Goal: Contribute content: Add original content to the website for others to see

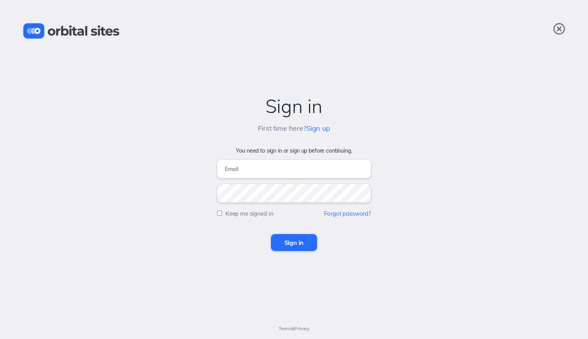
type input "[EMAIL_ADDRESS][DOMAIN_NAME]"
click at [299, 239] on input "Sign in" at bounding box center [294, 242] width 47 height 17
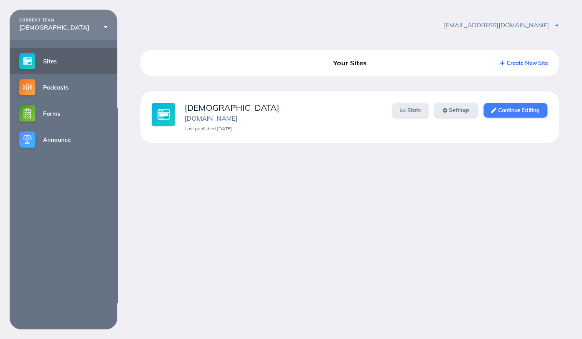
click at [515, 109] on link "Continue Editing" at bounding box center [515, 110] width 63 height 15
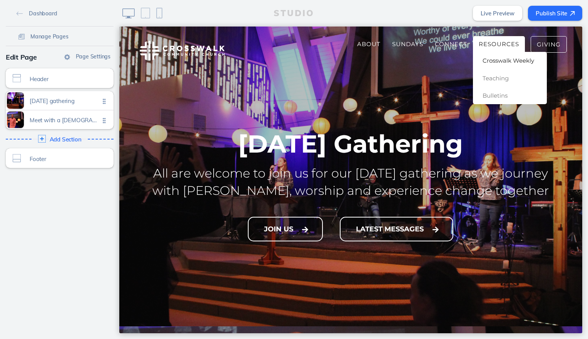
click at [504, 62] on span "Crosswalk Weekly" at bounding box center [509, 60] width 52 height 7
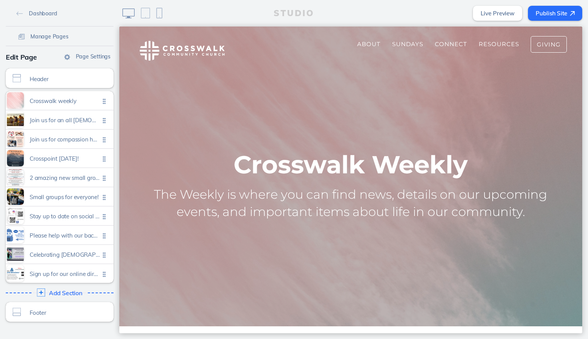
click at [58, 294] on span "Add Section" at bounding box center [65, 293] width 33 height 7
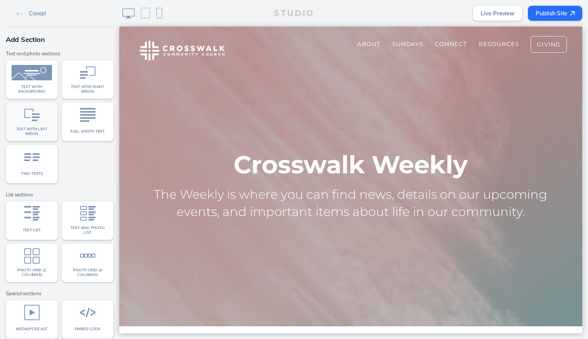
click at [24, 119] on img at bounding box center [31, 114] width 15 height 15
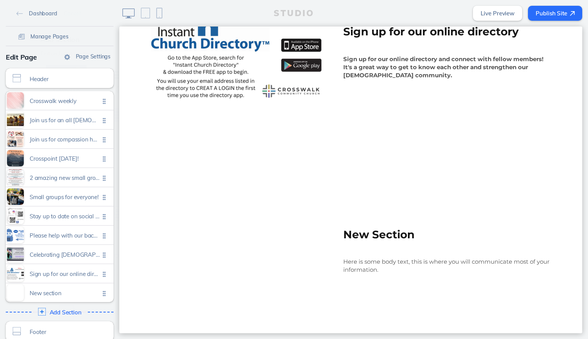
scroll to position [2052, 0]
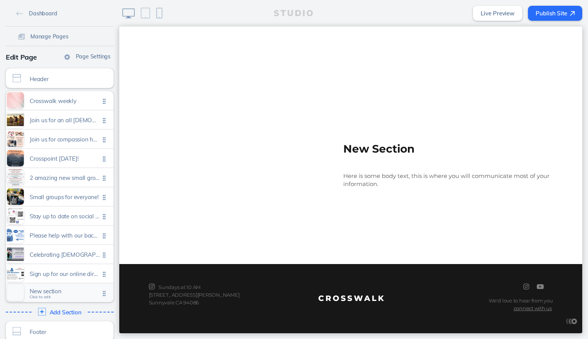
click at [42, 291] on span "New section" at bounding box center [65, 291] width 70 height 7
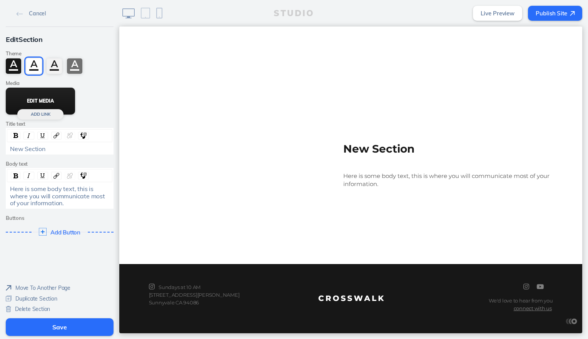
click at [58, 105] on button "Edit Media" at bounding box center [40, 101] width 69 height 27
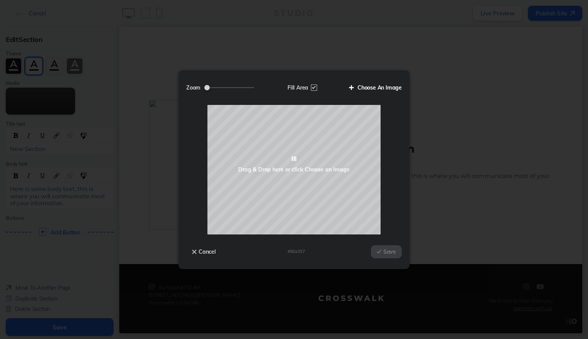
click at [386, 89] on label "Choose An Image" at bounding box center [372, 87] width 58 height 13
click at [0, 0] on input "Choose An Image" at bounding box center [0, 0] width 0 height 0
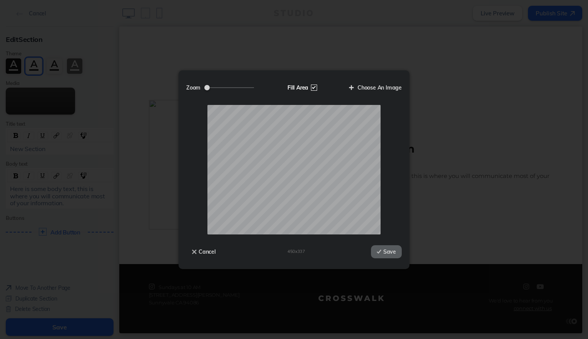
click at [312, 90] on label "Fill Area" at bounding box center [302, 87] width 40 height 13
click at [0, 0] on input "Fill Area" at bounding box center [0, 0] width 0 height 0
click at [226, 87] on input "Zoom" at bounding box center [229, 87] width 50 height 1
click at [225, 87] on input "Zoom" at bounding box center [229, 87] width 50 height 1
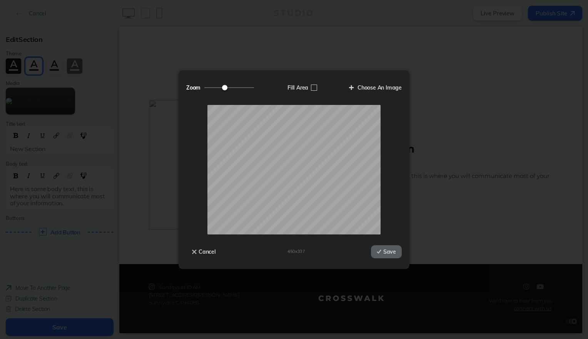
type input "0.86"
click at [225, 87] on input "Zoom" at bounding box center [229, 87] width 50 height 1
click at [392, 256] on button "Save" at bounding box center [386, 252] width 31 height 13
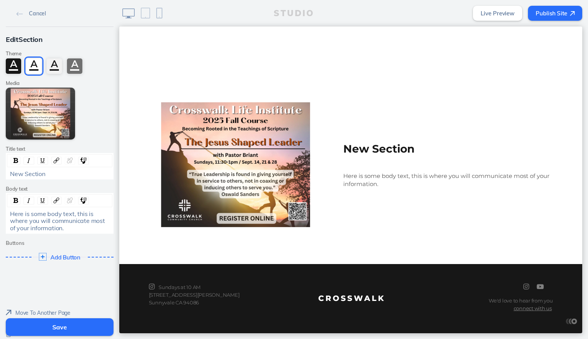
click at [67, 230] on div "Here is some body text, this is where you will communicate most of your informa…" at bounding box center [60, 221] width 100 height 21
drag, startPoint x: 67, startPoint y: 230, endPoint x: 1, endPoint y: 217, distance: 67.0
click at [1, 217] on div "Edit Section Theme A A A A Media Edit Media Add [PERSON_NAME] text New Section …" at bounding box center [59, 149] width 119 height 245
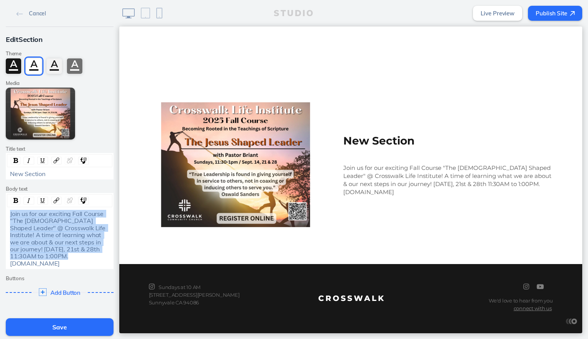
drag, startPoint x: 52, startPoint y: 257, endPoint x: 0, endPoint y: 213, distance: 68.0
click at [0, 213] on div "Edit Section Theme A A A A Media Edit Media Add [PERSON_NAME] text New Section …" at bounding box center [59, 167] width 119 height 281
click at [14, 201] on img "rdw-inline-control" at bounding box center [15, 200] width 5 height 5
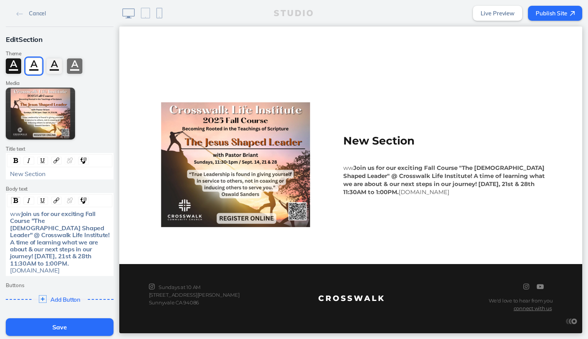
click at [37, 221] on span "Join us for our exciting Fall Course "The [DEMOGRAPHIC_DATA] Shaped Leader" @ C…" at bounding box center [60, 238] width 101 height 57
drag, startPoint x: 84, startPoint y: 227, endPoint x: 9, endPoint y: 215, distance: 76.0
click at [10, 215] on div "ww Join us for our exciting Fall Course "The [DEMOGRAPHIC_DATA] Shaped Leader" …" at bounding box center [60, 243] width 100 height 64
click at [31, 221] on span "Join us for our exciting Fall Course "The [DEMOGRAPHIC_DATA] Shaped Leader" @ C…" at bounding box center [60, 238] width 101 height 57
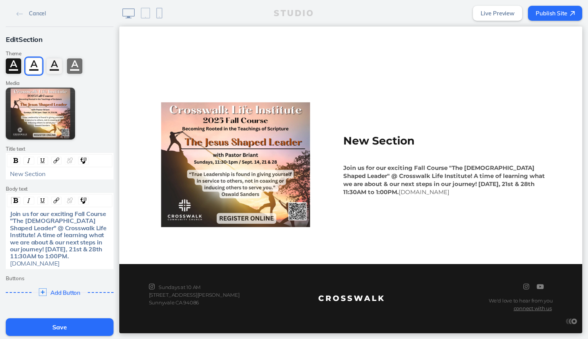
click at [40, 260] on span "[DOMAIN_NAME]" at bounding box center [34, 264] width 49 height 8
drag, startPoint x: 77, startPoint y: 226, endPoint x: 2, endPoint y: 216, distance: 75.6
click at [2, 216] on div "Edit Section Theme A A A A Media Edit Media Add [PERSON_NAME] text New Section …" at bounding box center [59, 167] width 119 height 281
copy span "Join us for our exciting Fall Course "The [DEMOGRAPHIC_DATA] Shaped Leader" @ C…"
click at [48, 176] on div "New Section" at bounding box center [60, 173] width 100 height 7
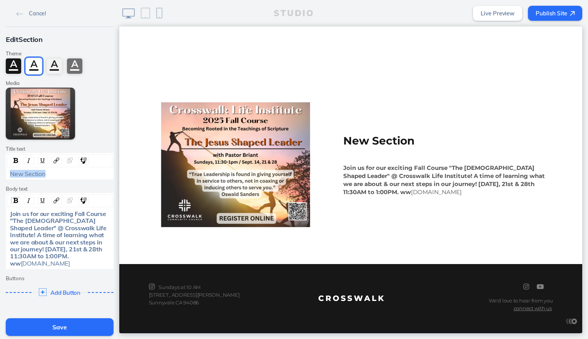
drag, startPoint x: 48, startPoint y: 176, endPoint x: 8, endPoint y: 171, distance: 40.8
click at [10, 171] on div "New Section" at bounding box center [60, 173] width 100 height 7
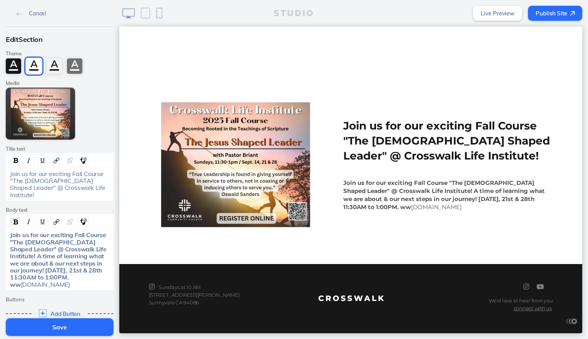
click at [55, 281] on span "[DOMAIN_NAME]" at bounding box center [45, 285] width 49 height 8
drag, startPoint x: 89, startPoint y: 278, endPoint x: 7, endPoint y: 278, distance: 81.6
click at [10, 278] on div "Join us for our exciting Fall Course "The [DEMOGRAPHIC_DATA] Shaped Leader" @ C…" at bounding box center [60, 260] width 100 height 57
click at [66, 326] on button "Save" at bounding box center [60, 328] width 108 height 18
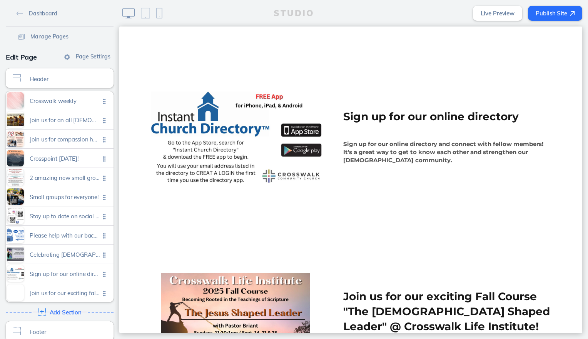
scroll to position [2013, 0]
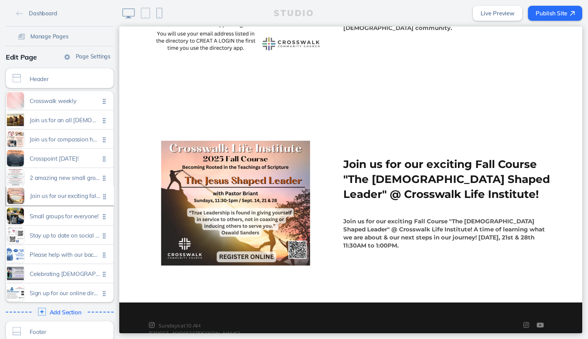
drag, startPoint x: 100, startPoint y: 294, endPoint x: 104, endPoint y: 198, distance: 96.3
click at [104, 198] on ul "Crosswalk weekly Click to edit Join us for an all [DEMOGRAPHIC_DATA] hike and d…" at bounding box center [60, 196] width 108 height 211
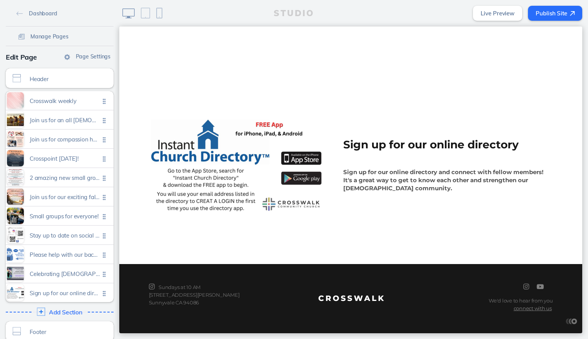
click at [67, 310] on span "Add Section" at bounding box center [65, 312] width 33 height 7
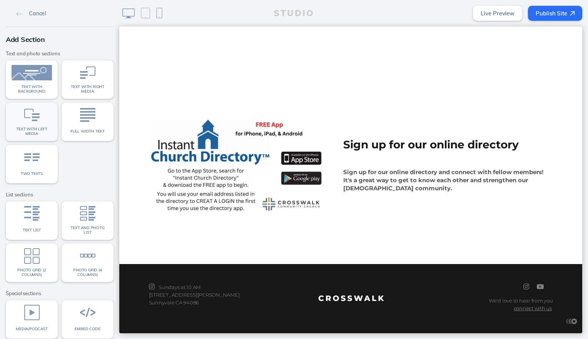
click at [28, 113] on img at bounding box center [31, 114] width 15 height 15
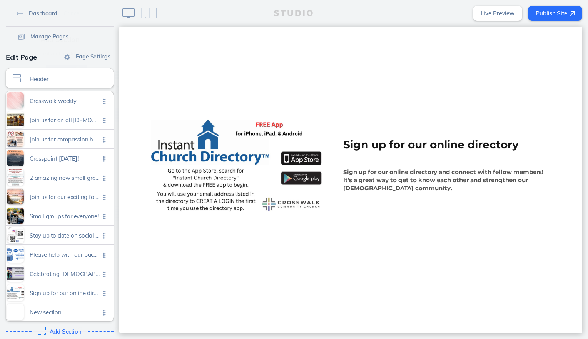
scroll to position [2251, 0]
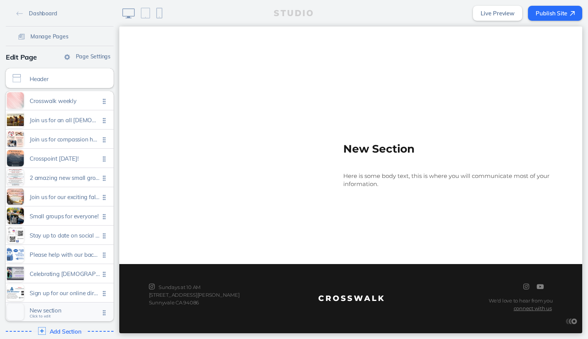
click at [48, 314] on span "New section Click to edit" at bounding box center [65, 312] width 70 height 7
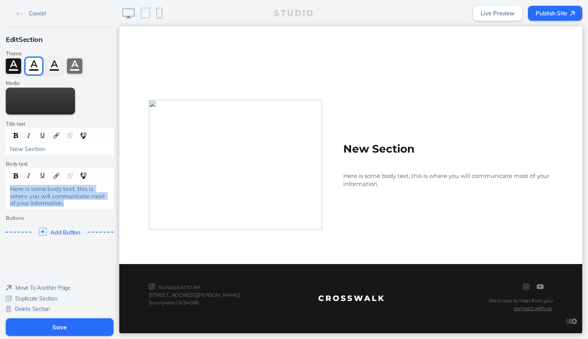
drag, startPoint x: 74, startPoint y: 203, endPoint x: 2, endPoint y: 191, distance: 72.5
click at [2, 191] on div "Edit Section Theme A A A A Media Edit Media Add [PERSON_NAME] text New Section …" at bounding box center [59, 137] width 119 height 220
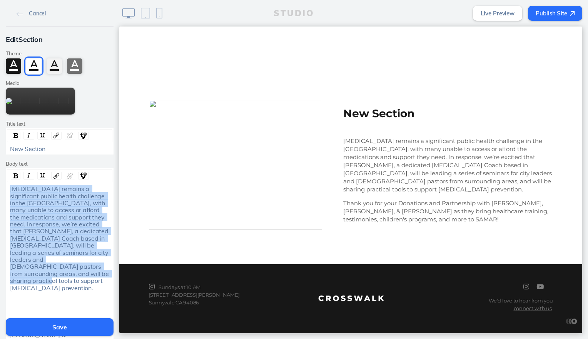
drag, startPoint x: 72, startPoint y: 276, endPoint x: 2, endPoint y: 190, distance: 111.1
click at [2, 190] on div "Edit Section Theme A A A A Media Edit Media Add [PERSON_NAME] text New Section …" at bounding box center [59, 217] width 119 height 381
click at [13, 174] on img "rdw-inline-control" at bounding box center [15, 176] width 5 height 5
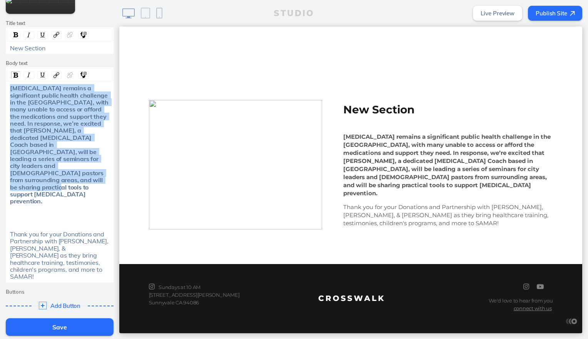
scroll to position [132, 0]
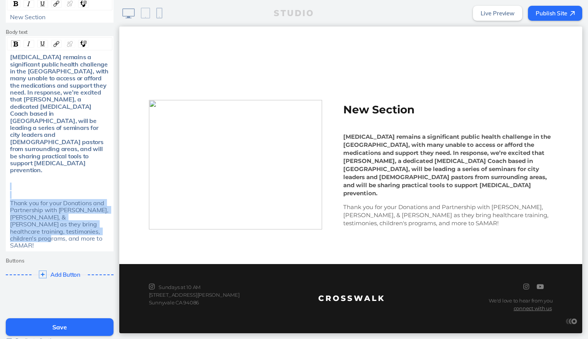
drag, startPoint x: 101, startPoint y: 203, endPoint x: 2, endPoint y: 156, distance: 109.7
click at [2, 156] on div "Edit Section Theme A A A A Media Edit Media Add [PERSON_NAME] text New Section …" at bounding box center [59, 92] width 119 height 395
click at [15, 48] on div "rdw-toolbar" at bounding box center [59, 43] width 105 height 13
click at [15, 45] on div "rdw-inline-control" at bounding box center [16, 44] width 10 height 8
click at [15, 42] on img "rdw-inline-control" at bounding box center [15, 44] width 5 height 5
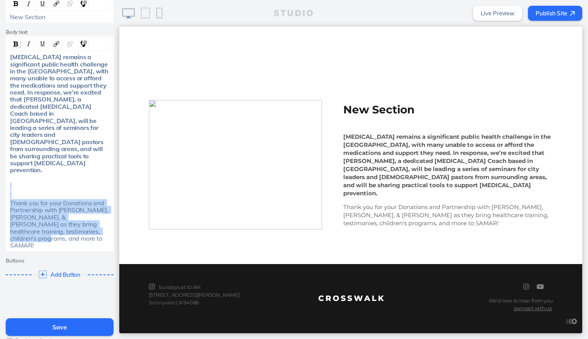
click at [15, 42] on div "rdw-inline-control" at bounding box center [16, 44] width 10 height 8
click at [61, 170] on div "[MEDICAL_DATA] remains a significant public health challenge in the [GEOGRAPHIC…" at bounding box center [59, 151] width 105 height 196
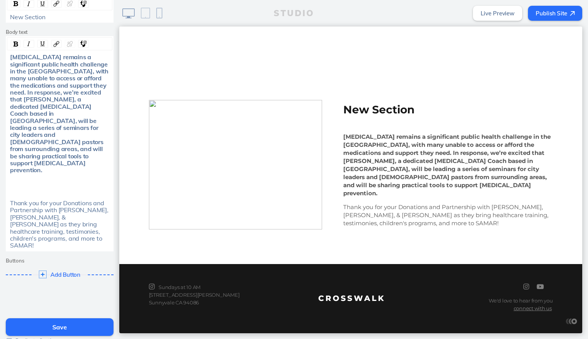
click at [65, 192] on div "rdw-editor" at bounding box center [60, 195] width 100 height 7
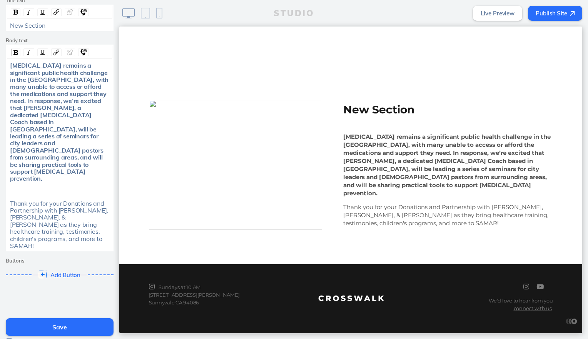
scroll to position [115, 0]
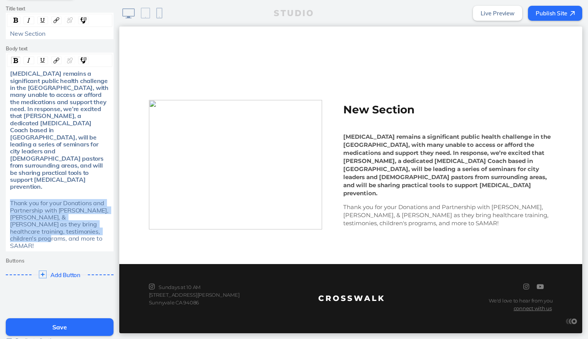
drag, startPoint x: 99, startPoint y: 204, endPoint x: 5, endPoint y: 176, distance: 98.3
click at [7, 200] on div "Thank you for your Donations and Partnership with [PERSON_NAME], [PERSON_NAME],…" at bounding box center [59, 225] width 105 height 50
click at [13, 62] on img "rdw-inline-control" at bounding box center [15, 60] width 5 height 5
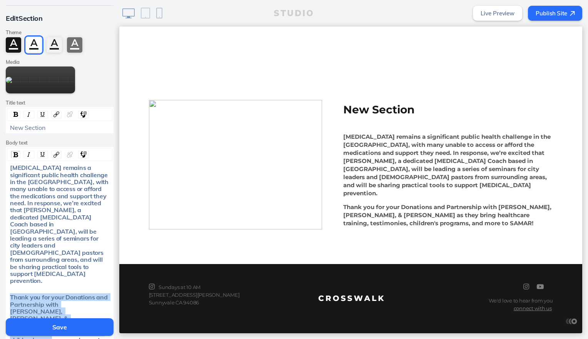
scroll to position [0, 0]
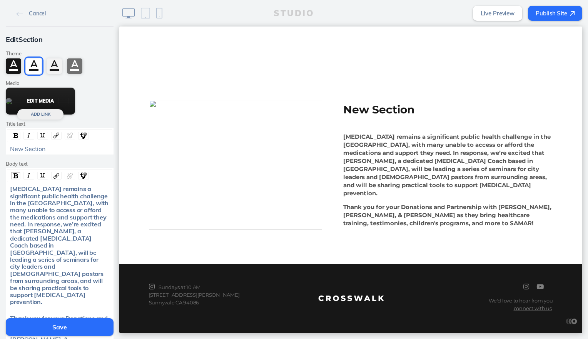
click at [50, 98] on button "Edit Media" at bounding box center [40, 101] width 69 height 27
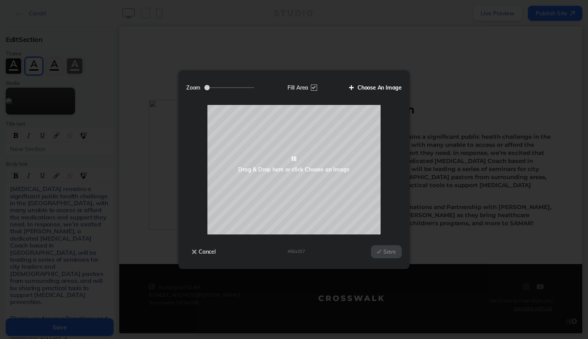
click at [365, 85] on label "Choose An Image" at bounding box center [372, 87] width 58 height 13
click at [0, 0] on input "Choose An Image" at bounding box center [0, 0] width 0 height 0
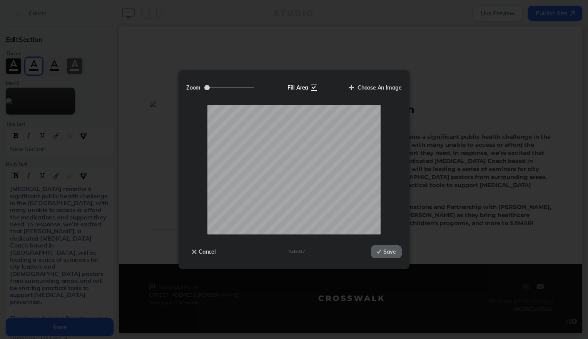
click at [313, 89] on label "Fill Area" at bounding box center [302, 87] width 40 height 13
click at [0, 0] on input "Fill Area" at bounding box center [0, 0] width 0 height 0
drag, startPoint x: 228, startPoint y: 87, endPoint x: 222, endPoint y: 88, distance: 5.8
type input "0.76"
click at [222, 88] on input "Zoom" at bounding box center [229, 87] width 50 height 1
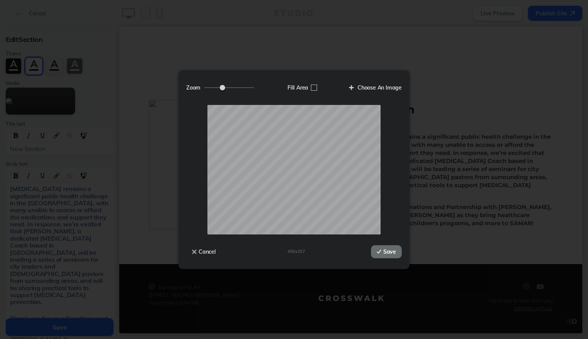
click at [393, 252] on button "Save" at bounding box center [386, 252] width 31 height 13
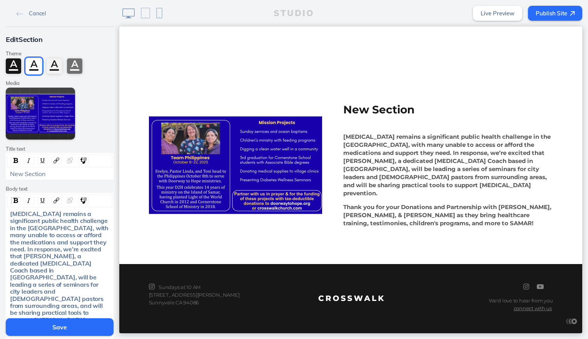
click at [43, 175] on div "New Section" at bounding box center [60, 173] width 100 height 7
drag, startPoint x: 38, startPoint y: 229, endPoint x: 7, endPoint y: 231, distance: 30.4
click at [10, 231] on span "[MEDICAL_DATA] remains a significant public health challenge in the [GEOGRAPHIC…" at bounding box center [60, 270] width 100 height 121
copy span "[GEOGRAPHIC_DATA]"
click at [58, 174] on div "Team Philippines" at bounding box center [60, 173] width 100 height 7
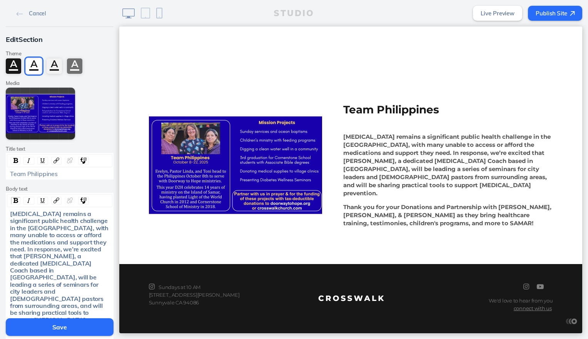
drag, startPoint x: 58, startPoint y: 174, endPoint x: 25, endPoint y: 174, distance: 33.5
click at [25, 174] on div "Team Philippines" at bounding box center [60, 173] width 100 height 7
click at [371, 174] on strong "[MEDICAL_DATA] remains a significant public health challenge in the [GEOGRAPHIC…" at bounding box center [446, 165] width 207 height 64
click at [66, 172] on div "Team Philippines" at bounding box center [60, 173] width 100 height 7
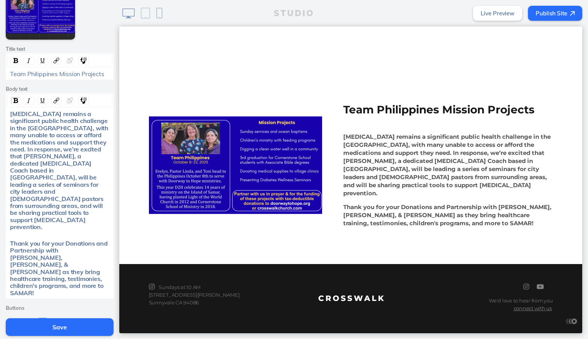
scroll to position [102, 0]
click at [55, 330] on button "Save" at bounding box center [60, 328] width 108 height 18
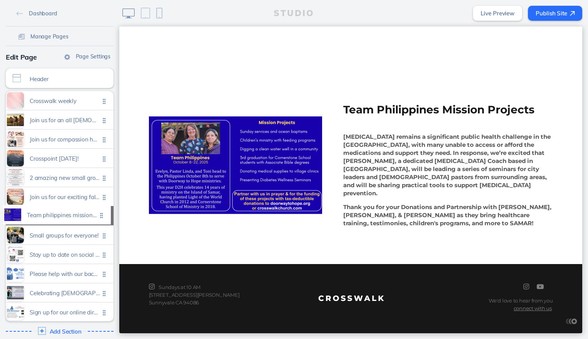
drag, startPoint x: 99, startPoint y: 311, endPoint x: 99, endPoint y: 215, distance: 96.2
click at [99, 215] on ul "Crosswalk weekly Click to edit Join us for an all [DEMOGRAPHIC_DATA] hike and d…" at bounding box center [60, 206] width 108 height 231
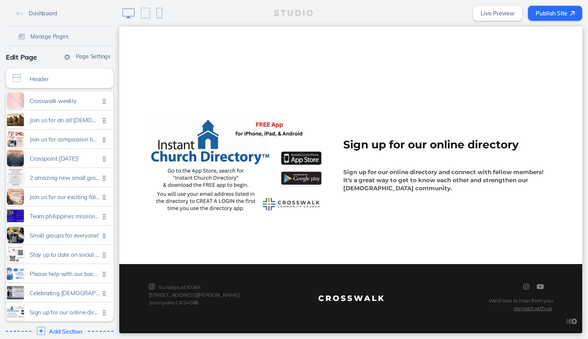
click at [57, 332] on span "Add Section" at bounding box center [65, 332] width 33 height 7
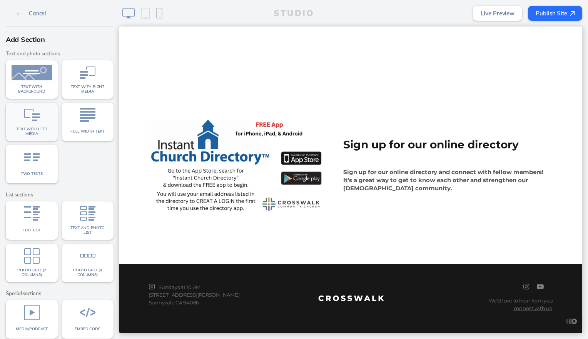
click at [49, 112] on link "Text with left media" at bounding box center [32, 122] width 52 height 38
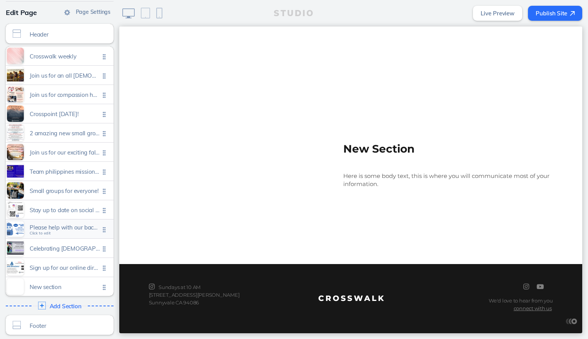
scroll to position [45, 0]
click at [51, 284] on span "New section" at bounding box center [65, 284] width 70 height 7
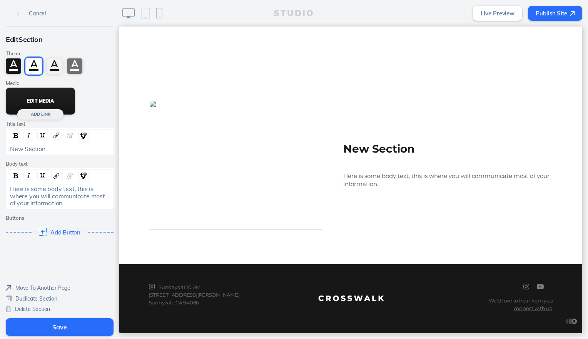
click at [51, 100] on button "Edit Media" at bounding box center [40, 101] width 69 height 27
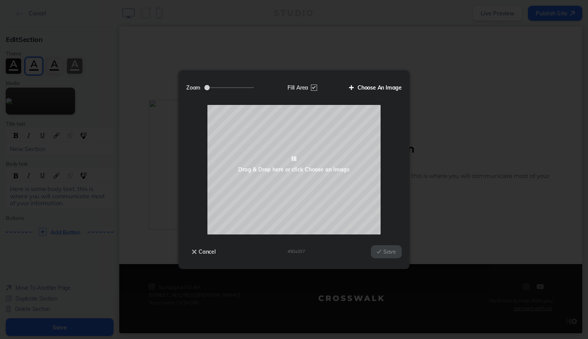
click at [386, 89] on label "Choose An Image" at bounding box center [372, 87] width 58 height 13
click at [0, 0] on input "Choose An Image" at bounding box center [0, 0] width 0 height 0
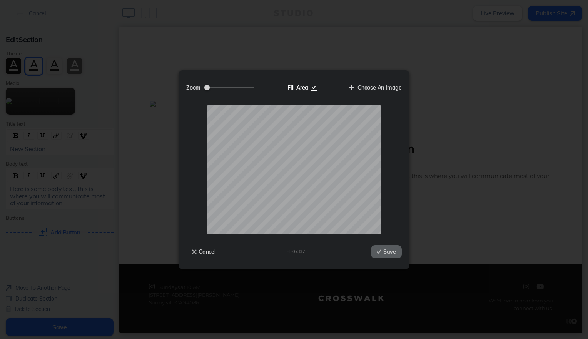
click at [294, 84] on label "Fill Area" at bounding box center [302, 87] width 40 height 13
click at [0, 0] on input "Fill Area" at bounding box center [0, 0] width 0 height 0
drag, startPoint x: 228, startPoint y: 85, endPoint x: 220, endPoint y: 85, distance: 7.7
type input "0.68"
click at [220, 87] on input "Zoom" at bounding box center [229, 87] width 50 height 1
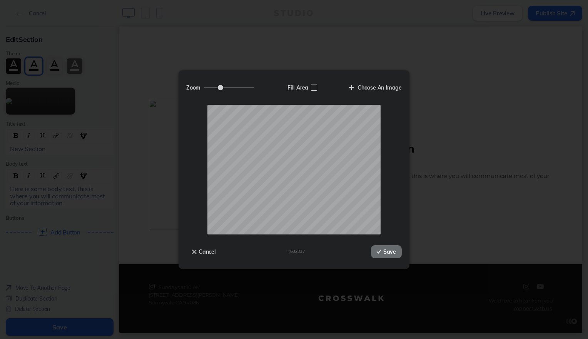
drag, startPoint x: 387, startPoint y: 248, endPoint x: 267, endPoint y: 221, distance: 122.6
click at [387, 248] on button "Save" at bounding box center [386, 252] width 31 height 13
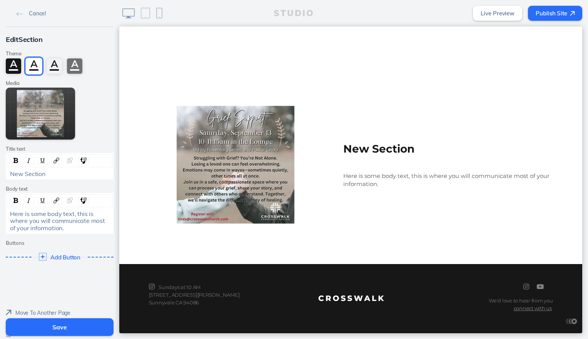
click at [66, 231] on div "Here is some body text, this is where you will communicate most of your informa…" at bounding box center [60, 221] width 100 height 21
drag, startPoint x: 66, startPoint y: 231, endPoint x: 3, endPoint y: 214, distance: 64.9
click at [6, 214] on div "Here is some body text, this is where you will communicate most of your informa…" at bounding box center [60, 213] width 108 height 41
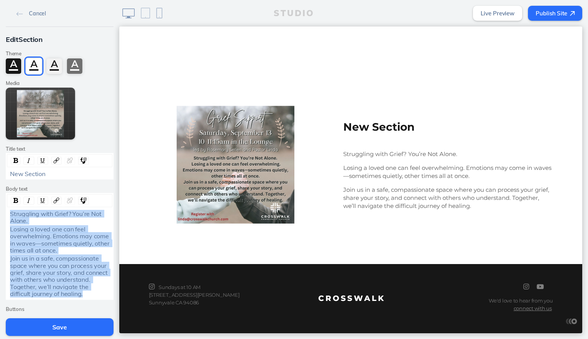
drag, startPoint x: 64, startPoint y: 294, endPoint x: 0, endPoint y: 212, distance: 104.5
click at [0, 212] on div "Edit Section Theme A A A A Media Edit Media Add [PERSON_NAME] text New Section …" at bounding box center [59, 182] width 119 height 311
click at [15, 199] on div "rdw-inline-control" at bounding box center [16, 201] width 10 height 8
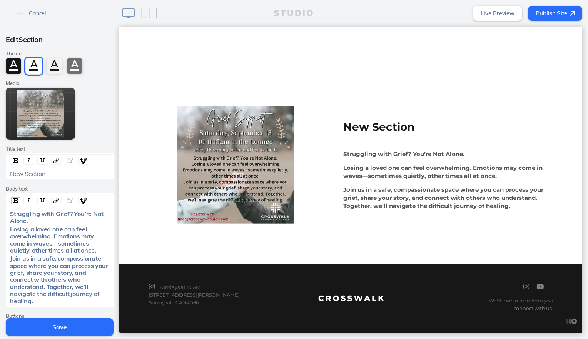
click at [373, 246] on section "New Section Struggling with Grief? You’re Not Alone. Losing a loved one can fee…" at bounding box center [350, 164] width 463 height 199
click at [53, 175] on div "New Section" at bounding box center [60, 173] width 100 height 7
drag, startPoint x: 49, startPoint y: 172, endPoint x: -2, endPoint y: 171, distance: 50.8
click at [0, 171] on html "Cancel Edit Section Theme A A A A Media Edit Media Add [PERSON_NAME] text New S…" at bounding box center [294, 169] width 588 height 339
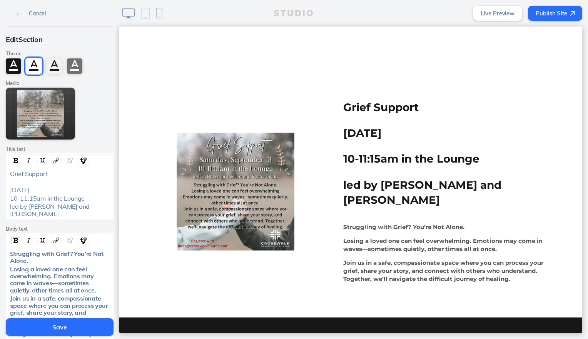
click at [99, 188] on div "[DATE]" at bounding box center [60, 190] width 100 height 7
click at [62, 176] on div "Grief Support" at bounding box center [60, 173] width 100 height 7
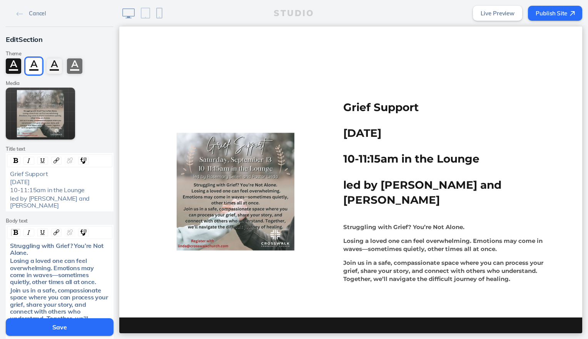
click at [77, 181] on div "[DATE]" at bounding box center [60, 182] width 100 height 7
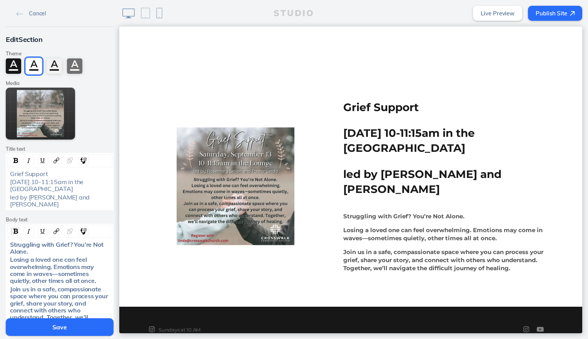
click at [84, 190] on div "[DATE] 10-11:15am in the [GEOGRAPHIC_DATA]" at bounding box center [60, 186] width 100 height 14
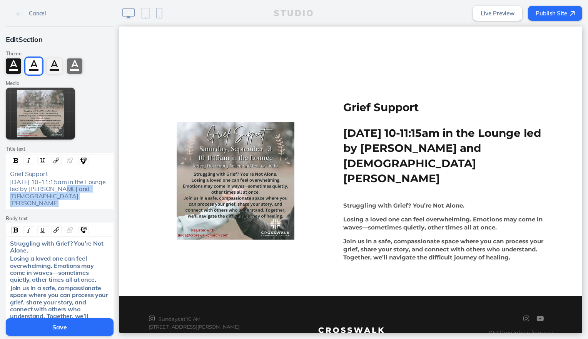
drag, startPoint x: 72, startPoint y: 190, endPoint x: 108, endPoint y: 199, distance: 36.7
click at [108, 199] on div "[DATE] 10-11:15am in the Lounge led by [PERSON_NAME] and [DEMOGRAPHIC_DATA][PER…" at bounding box center [59, 193] width 105 height 28
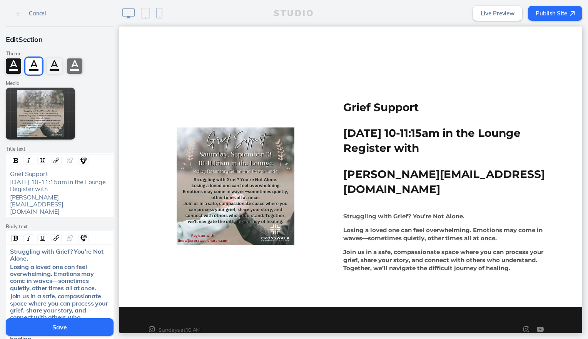
click at [66, 193] on div "[DATE] 10-11:15am in the Lounge Register with" at bounding box center [60, 186] width 100 height 14
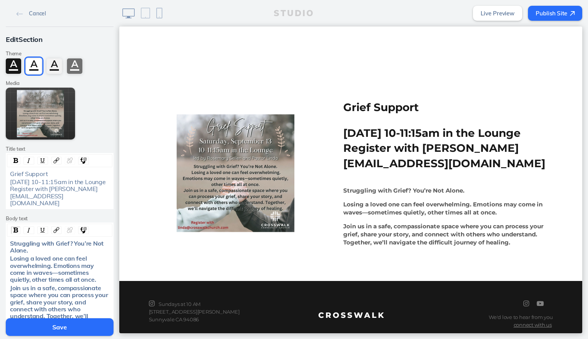
click at [48, 325] on button "Save" at bounding box center [60, 328] width 108 height 18
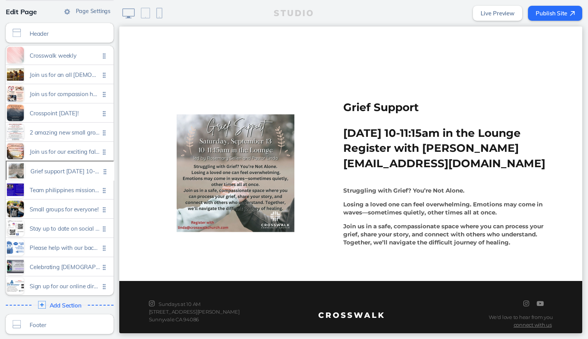
drag, startPoint x: 100, startPoint y: 285, endPoint x: 104, endPoint y: 171, distance: 114.0
click at [104, 171] on ul "Crosswalk weekly Click to edit Join us for an all [DEMOGRAPHIC_DATA] hike and d…" at bounding box center [60, 171] width 108 height 250
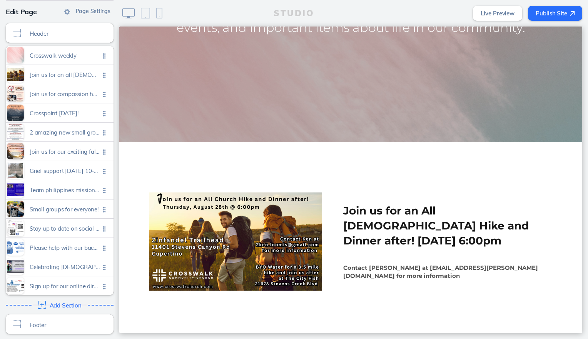
scroll to position [81, 0]
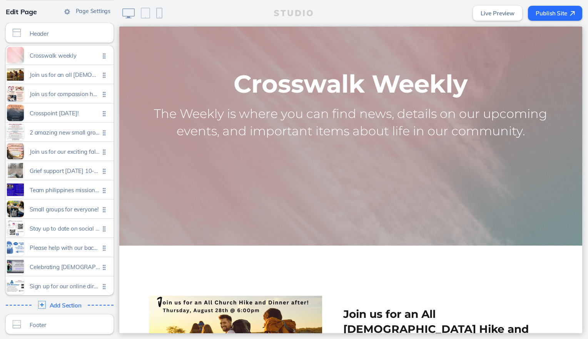
click at [560, 10] on button "Publish Site" at bounding box center [555, 13] width 54 height 15
